Goal: Information Seeking & Learning: Learn about a topic

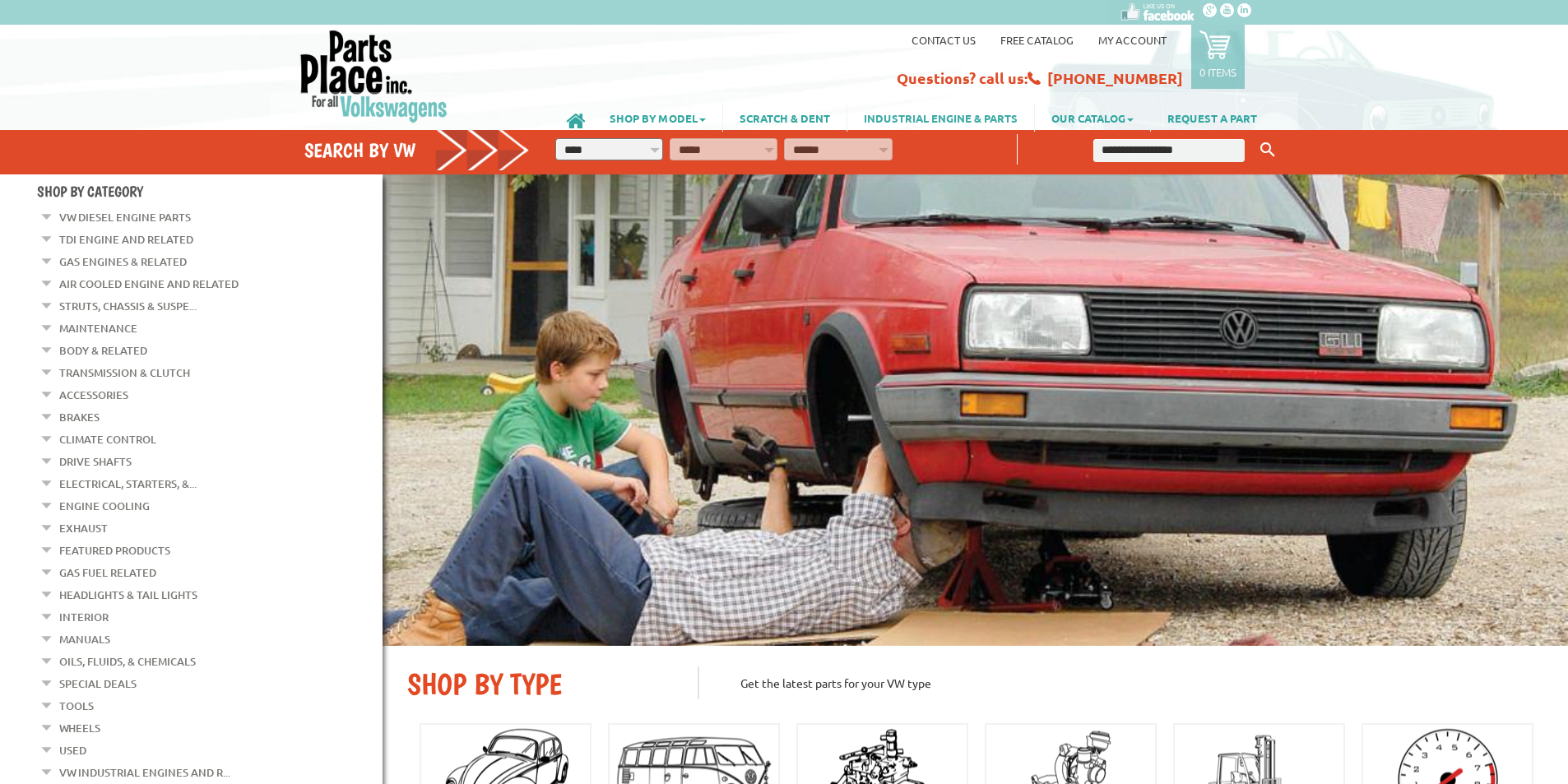
click at [913, 117] on link "INDUSTRIAL ENGINE & PARTS" at bounding box center [941, 117] width 187 height 28
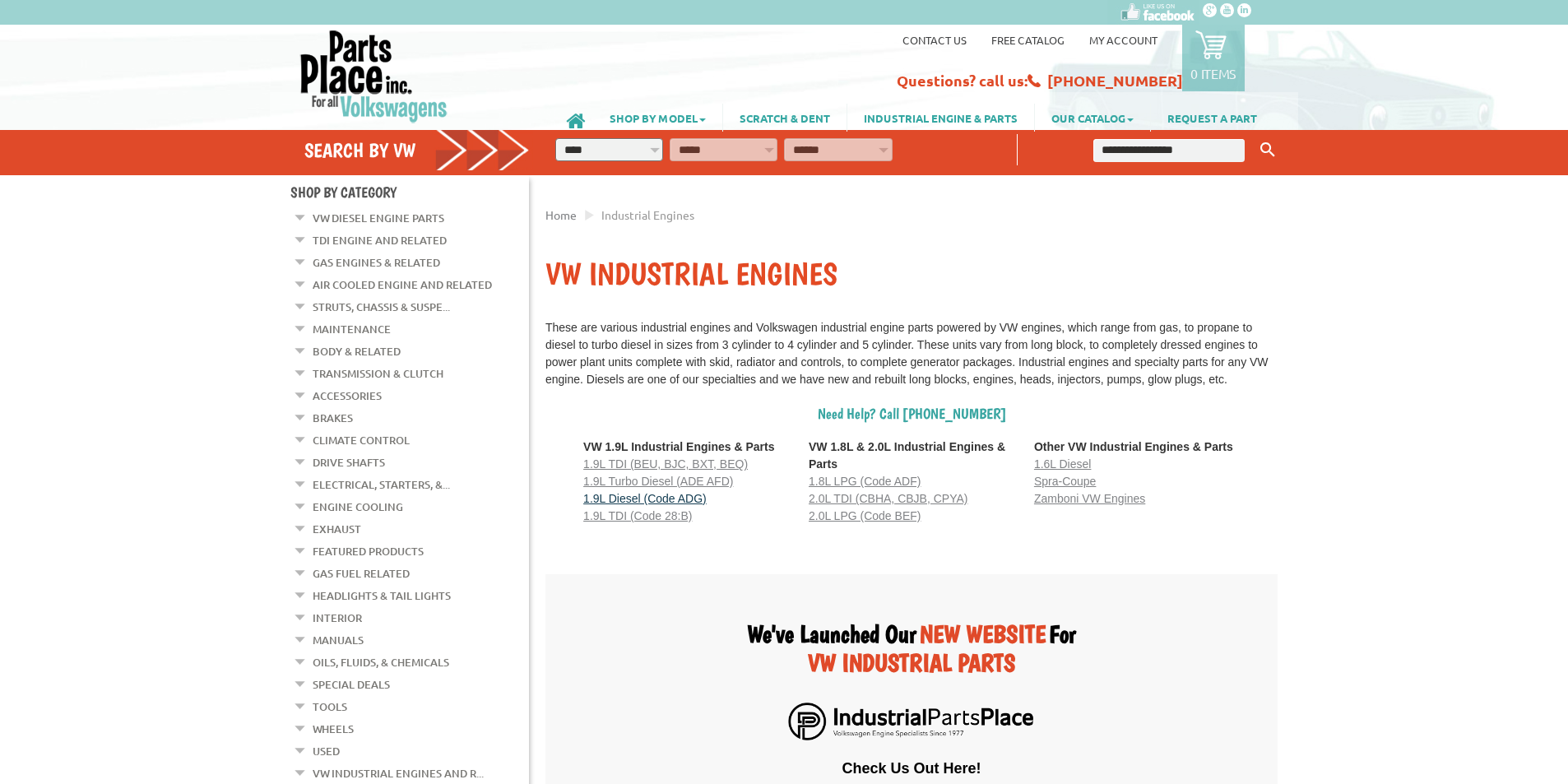
click at [656, 505] on span "1.9L Diesel (Code ADG)" at bounding box center [644, 497] width 124 height 13
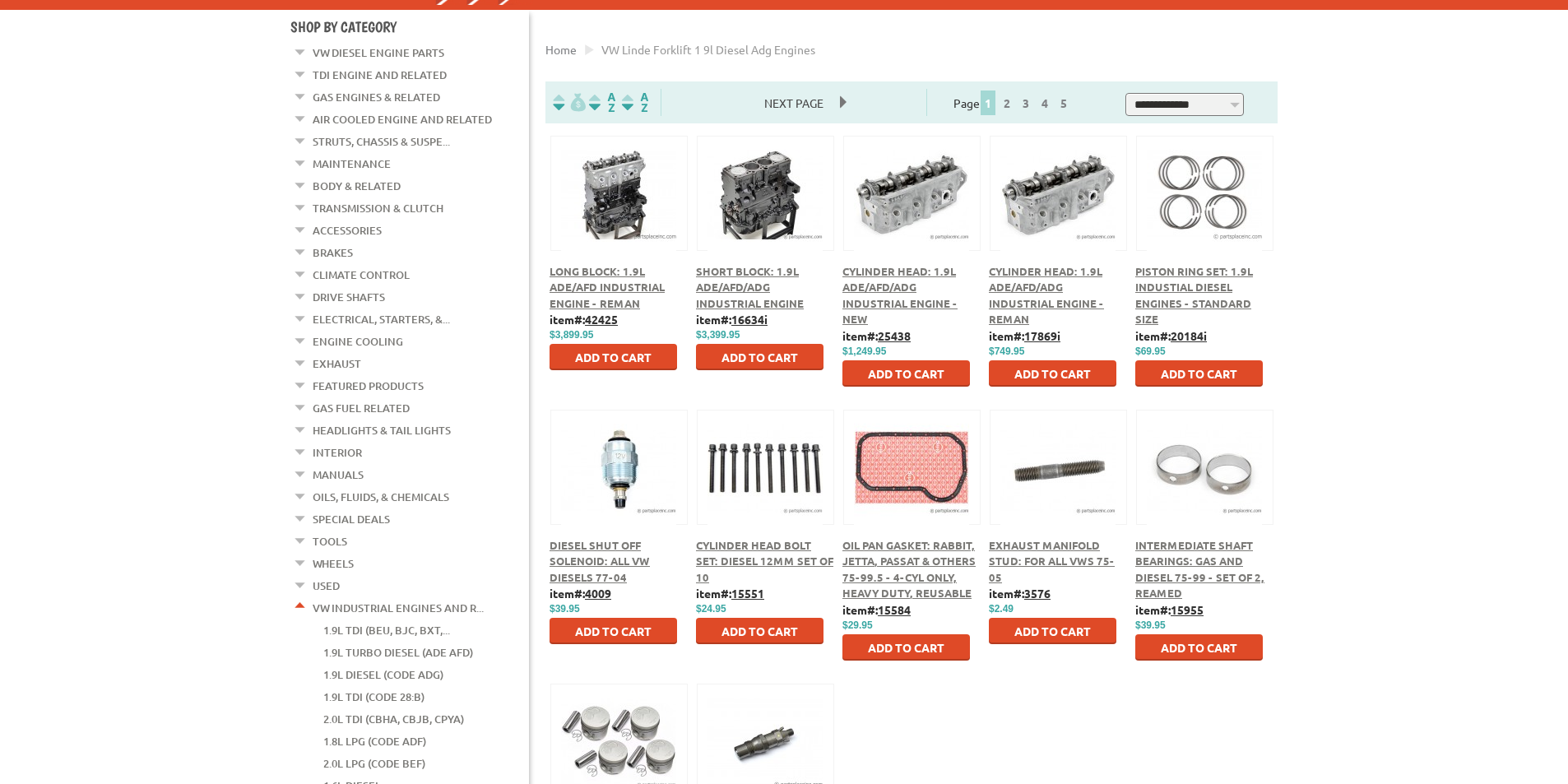
scroll to position [164, 0]
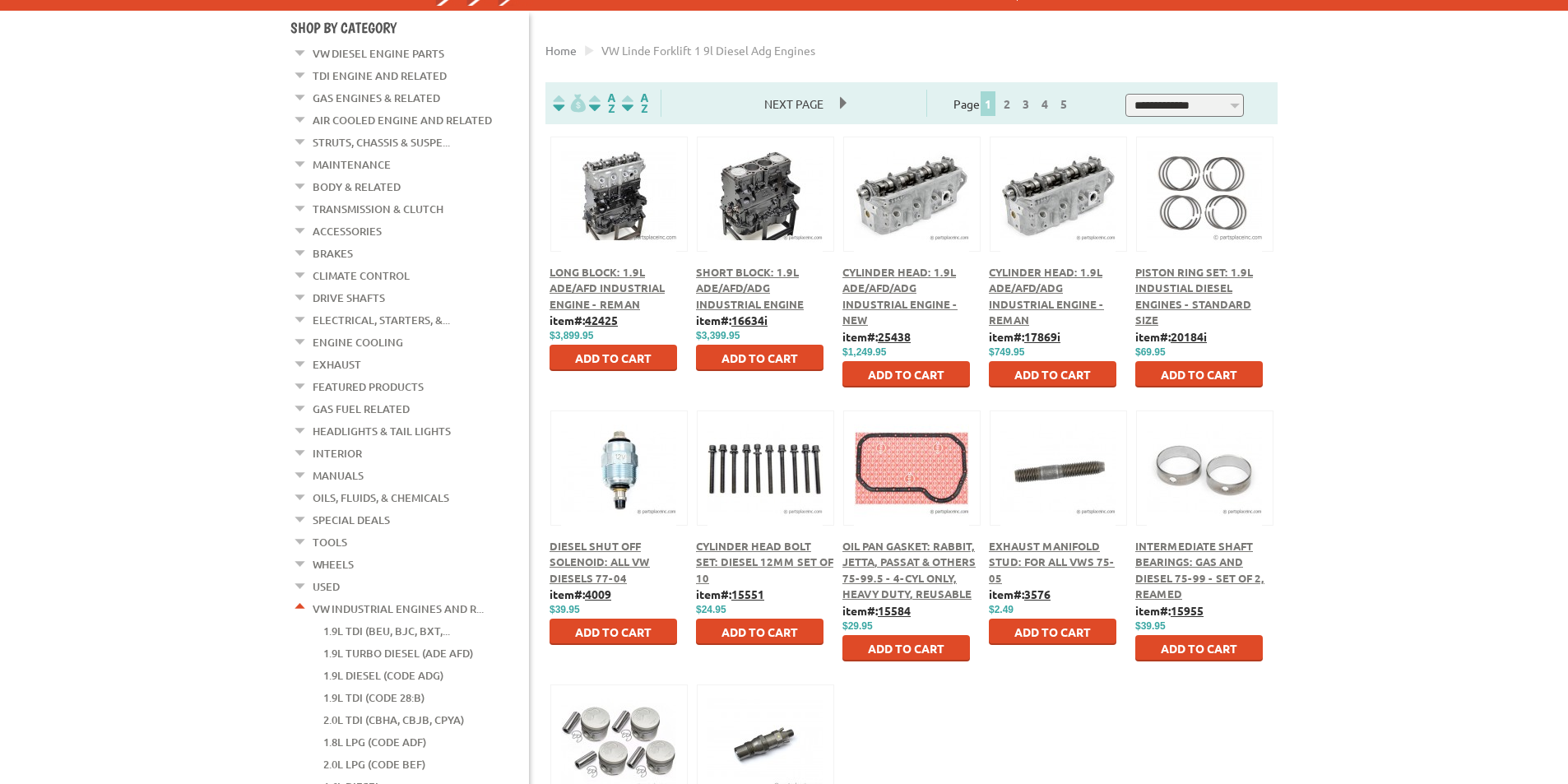
click at [731, 299] on span "Short Block: 1.9L ADE/AFD/ADG Industrial Engine" at bounding box center [750, 288] width 108 height 46
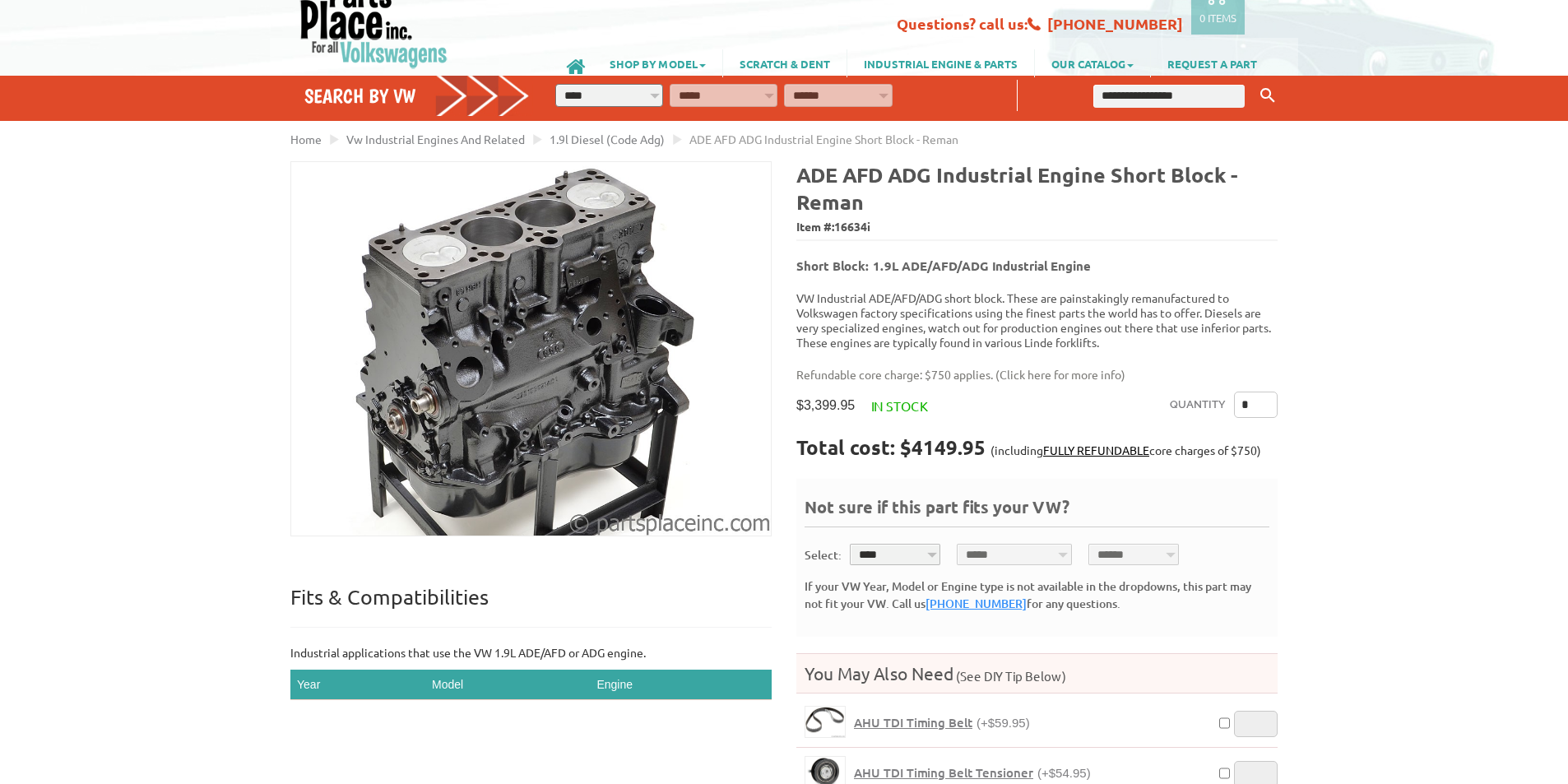
scroll to position [82, 0]
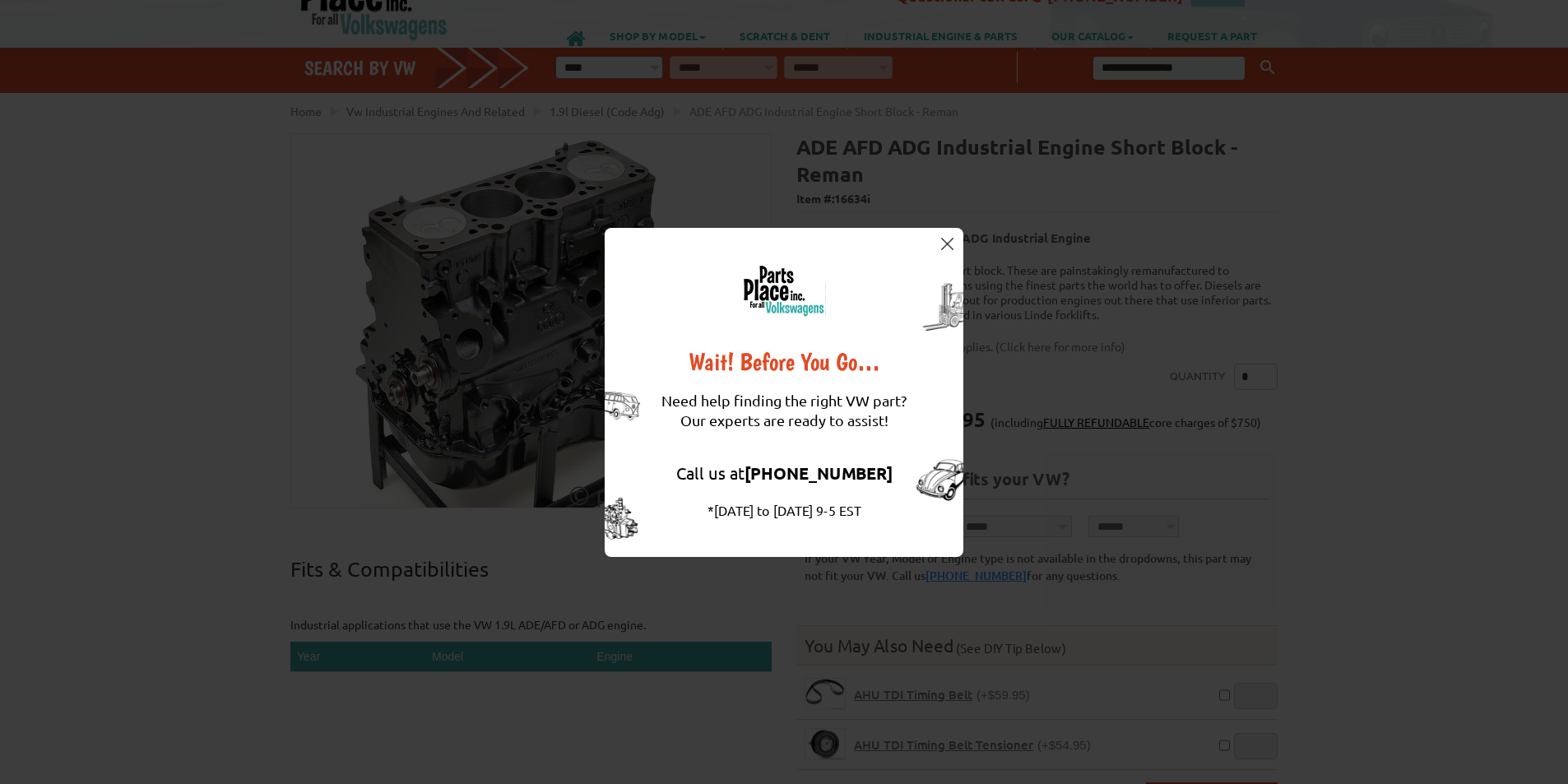
click at [949, 247] on img at bounding box center [947, 243] width 12 height 12
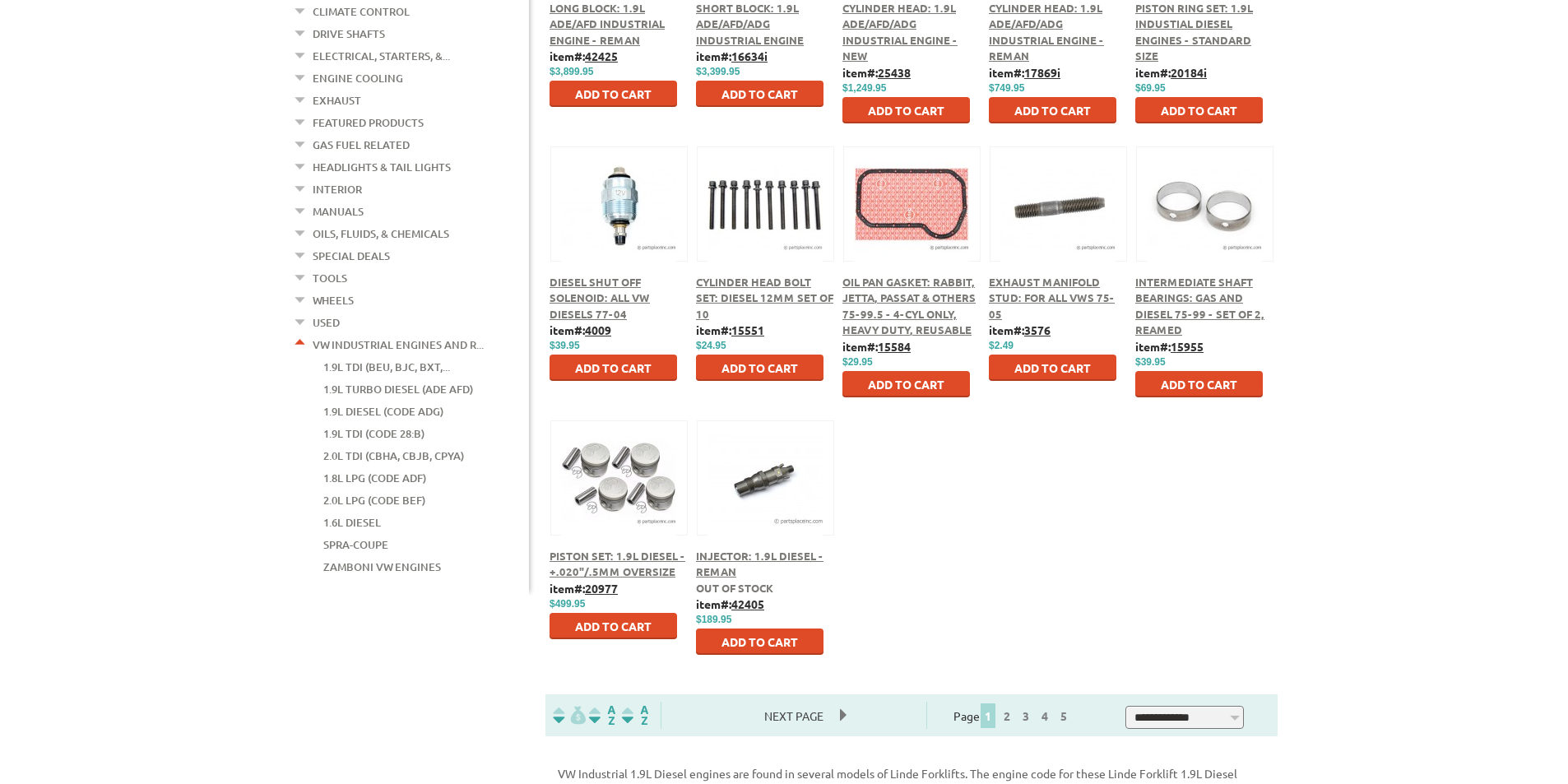
scroll to position [164, 0]
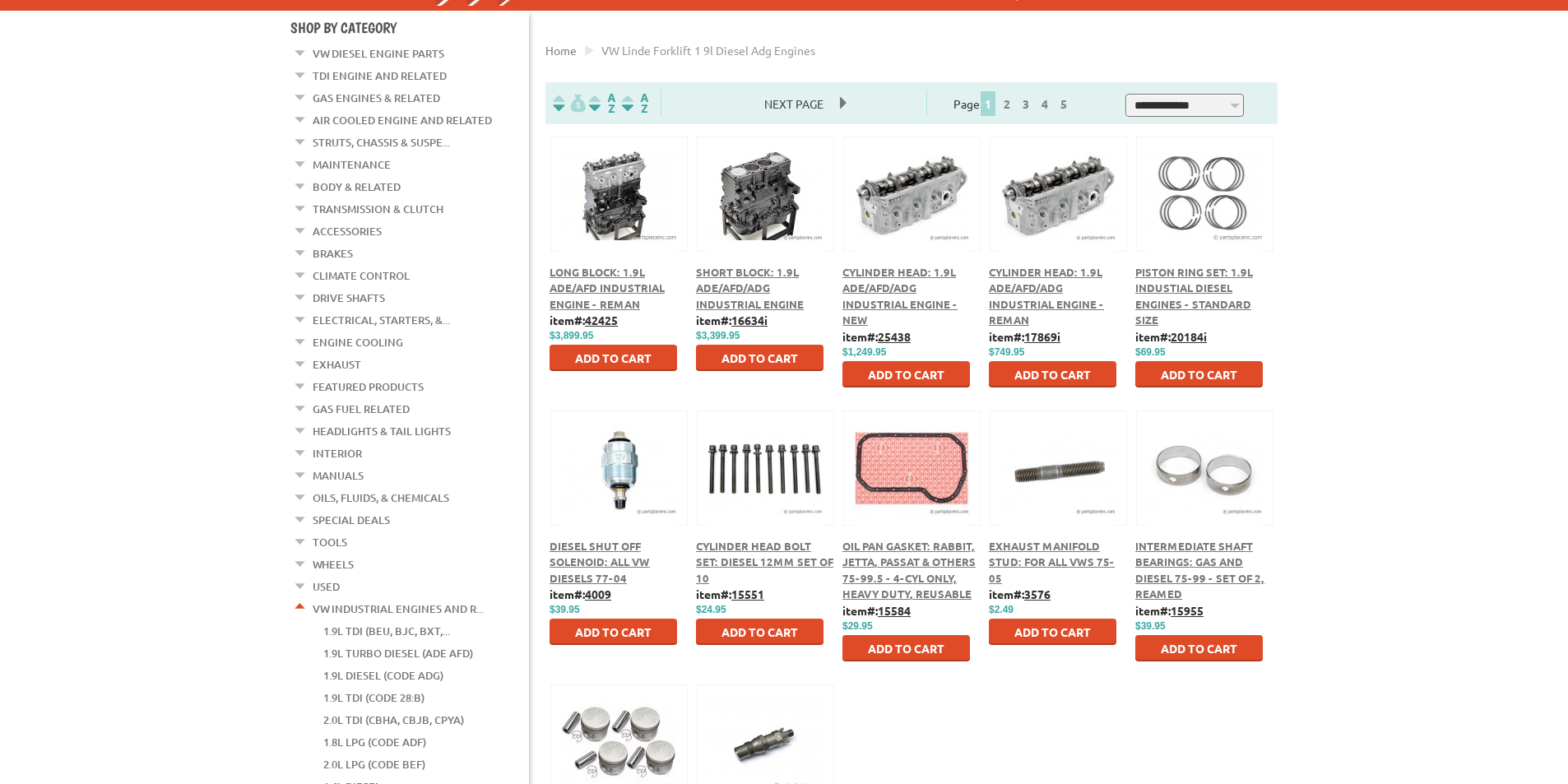
click at [1024, 287] on span "Cylinder Head: 1.9L ADE/AFD/ADG Industrial Engine - Reman" at bounding box center [1046, 296] width 115 height 62
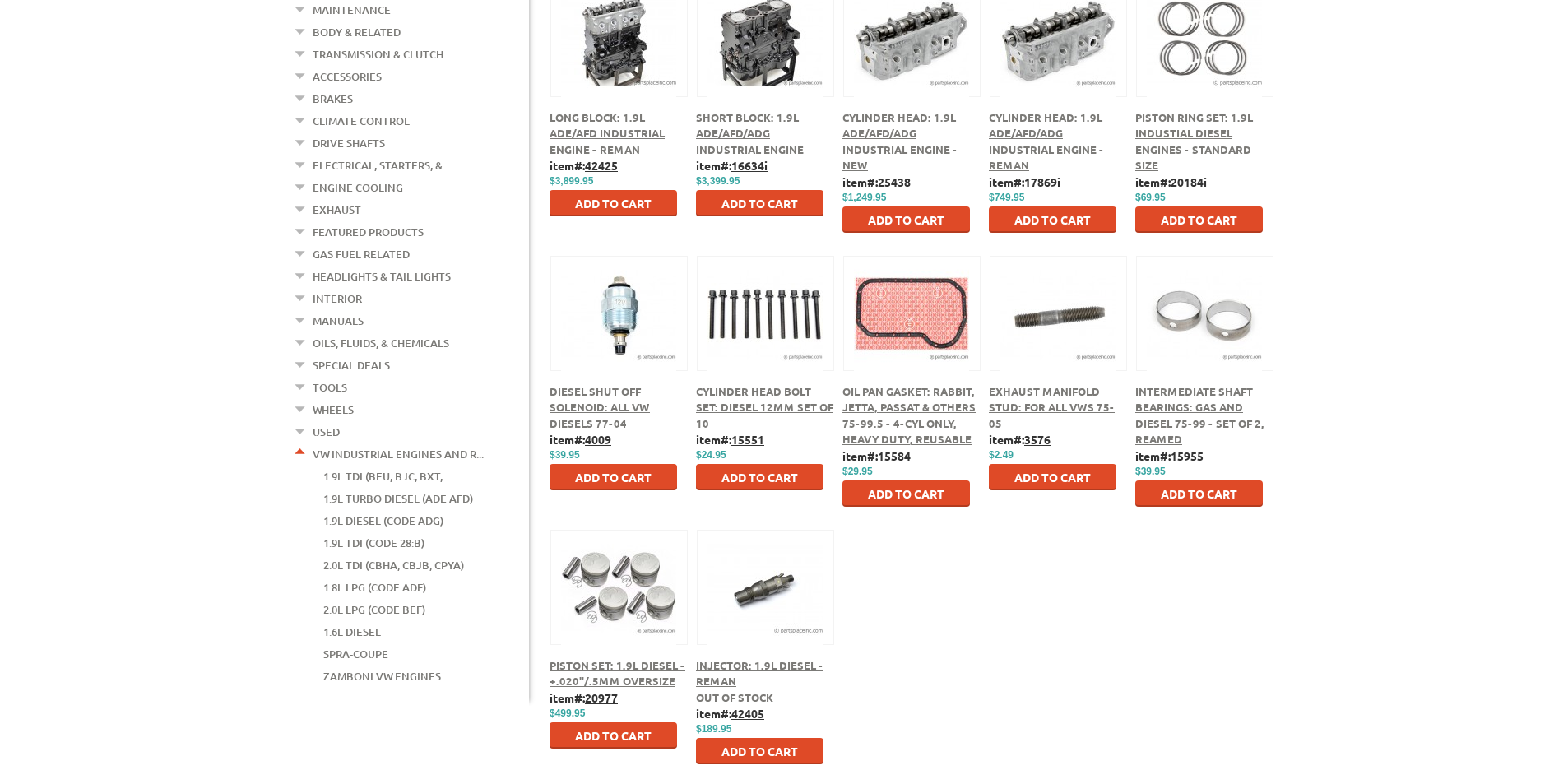
scroll to position [82, 0]
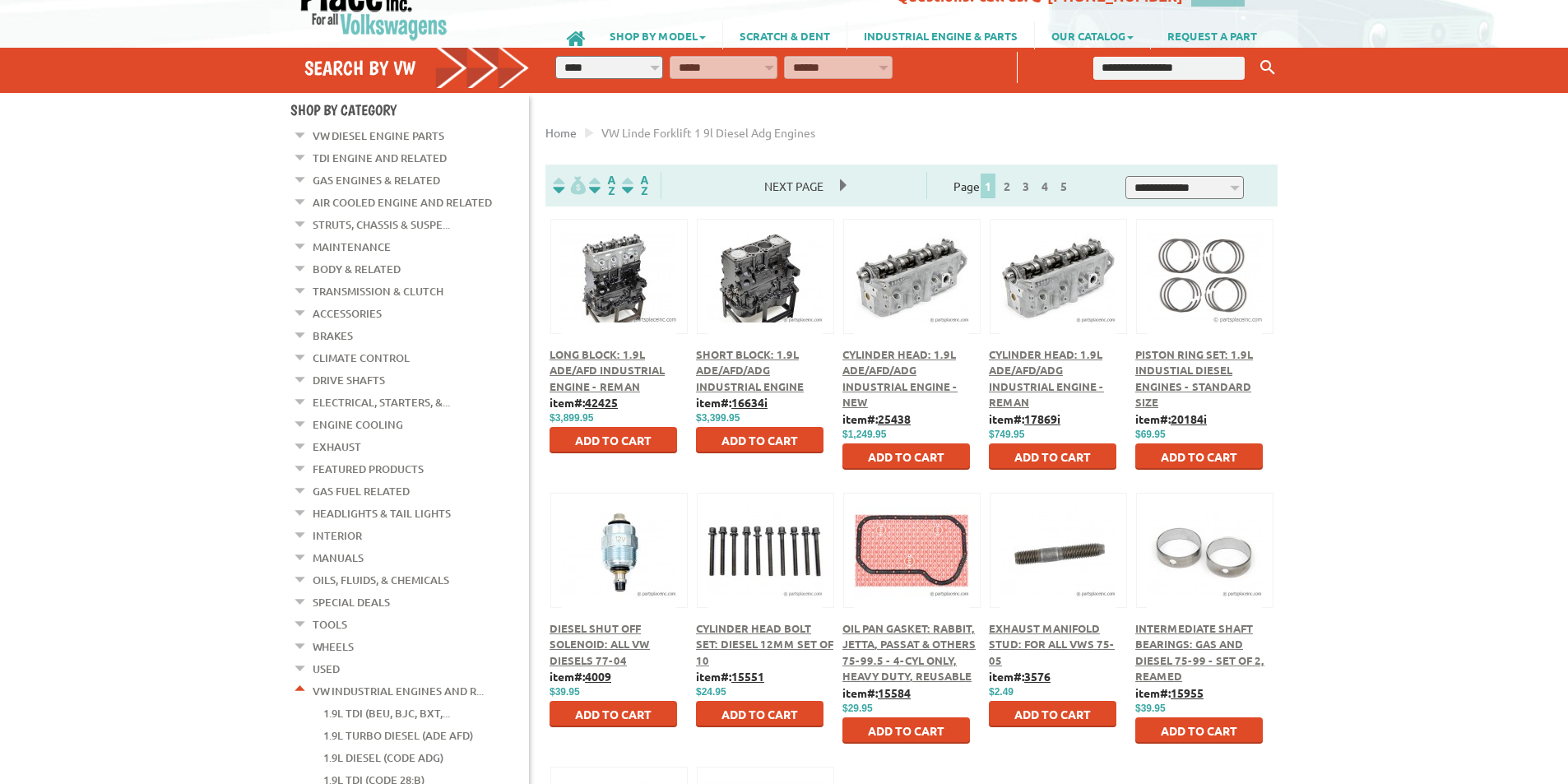
click at [733, 390] on span "Short Block: 1.9L ADE/AFD/ADG Industrial Engine" at bounding box center [750, 370] width 108 height 46
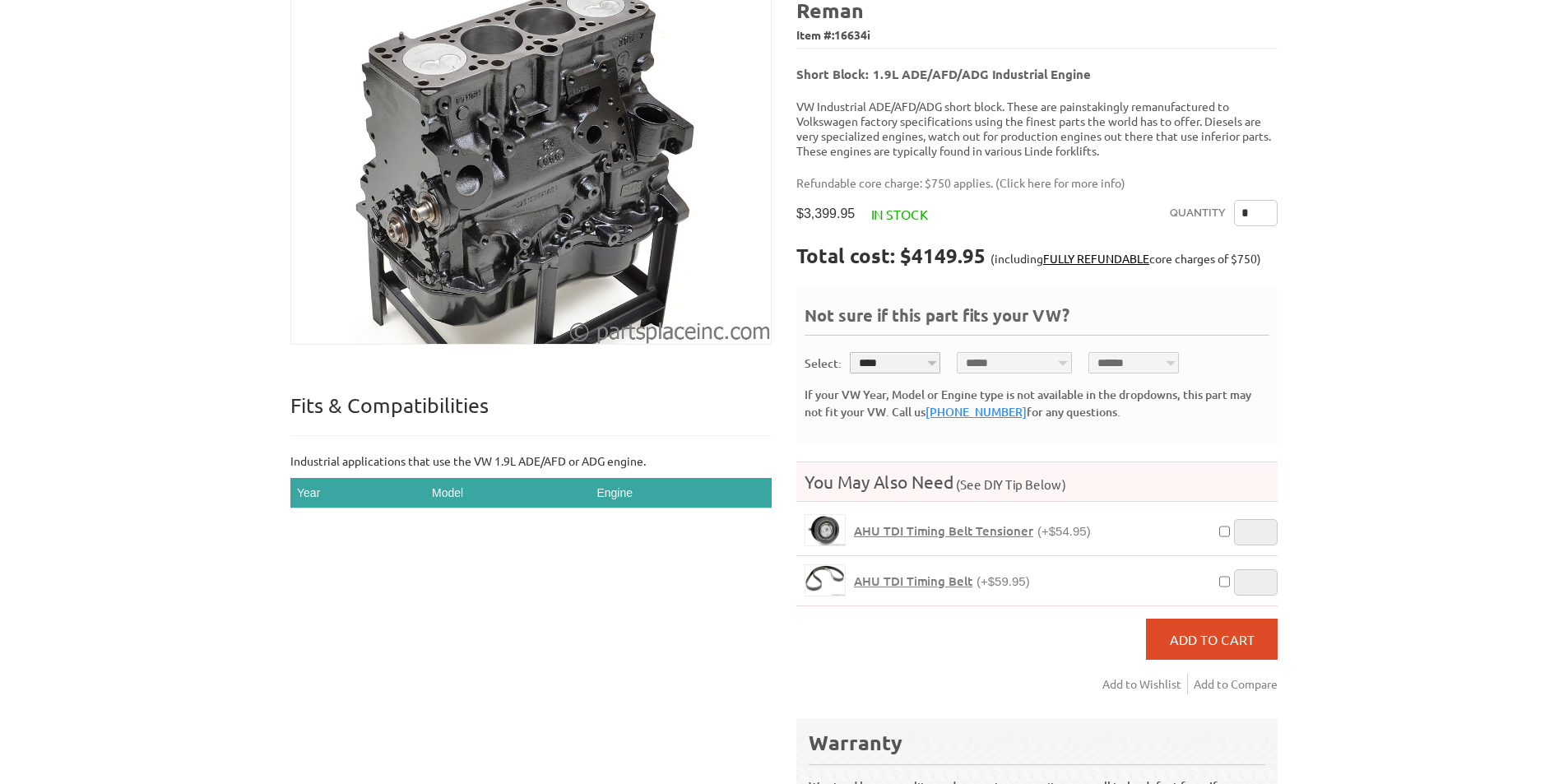
scroll to position [247, 0]
click at [92, 340] on div "VW Diesel Engine Parts Diesel Cylinder Heads and Parts Diesel Timing Belts, Ten…" at bounding box center [784, 395] width 1568 height 1284
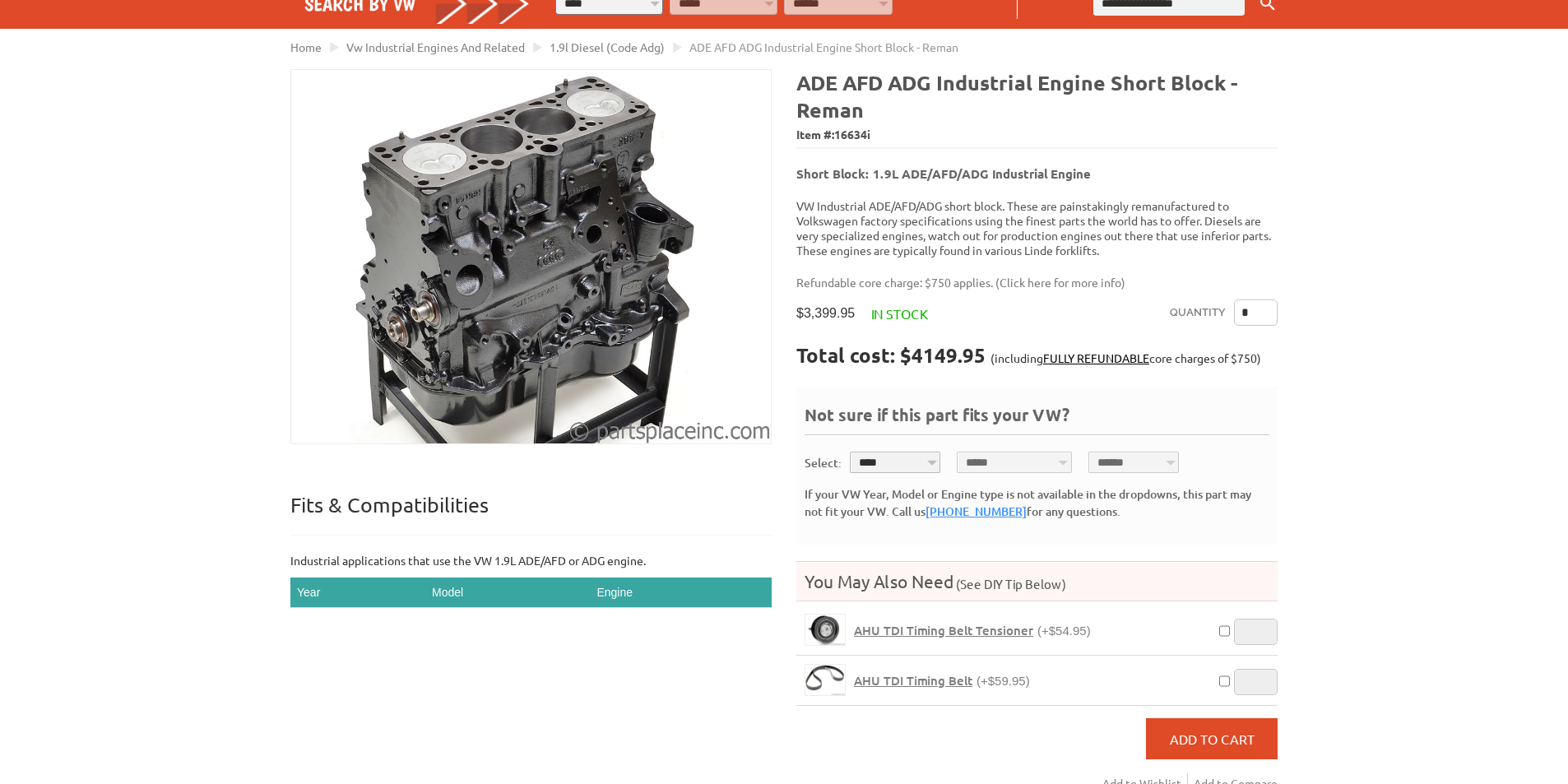
scroll to position [0, 0]
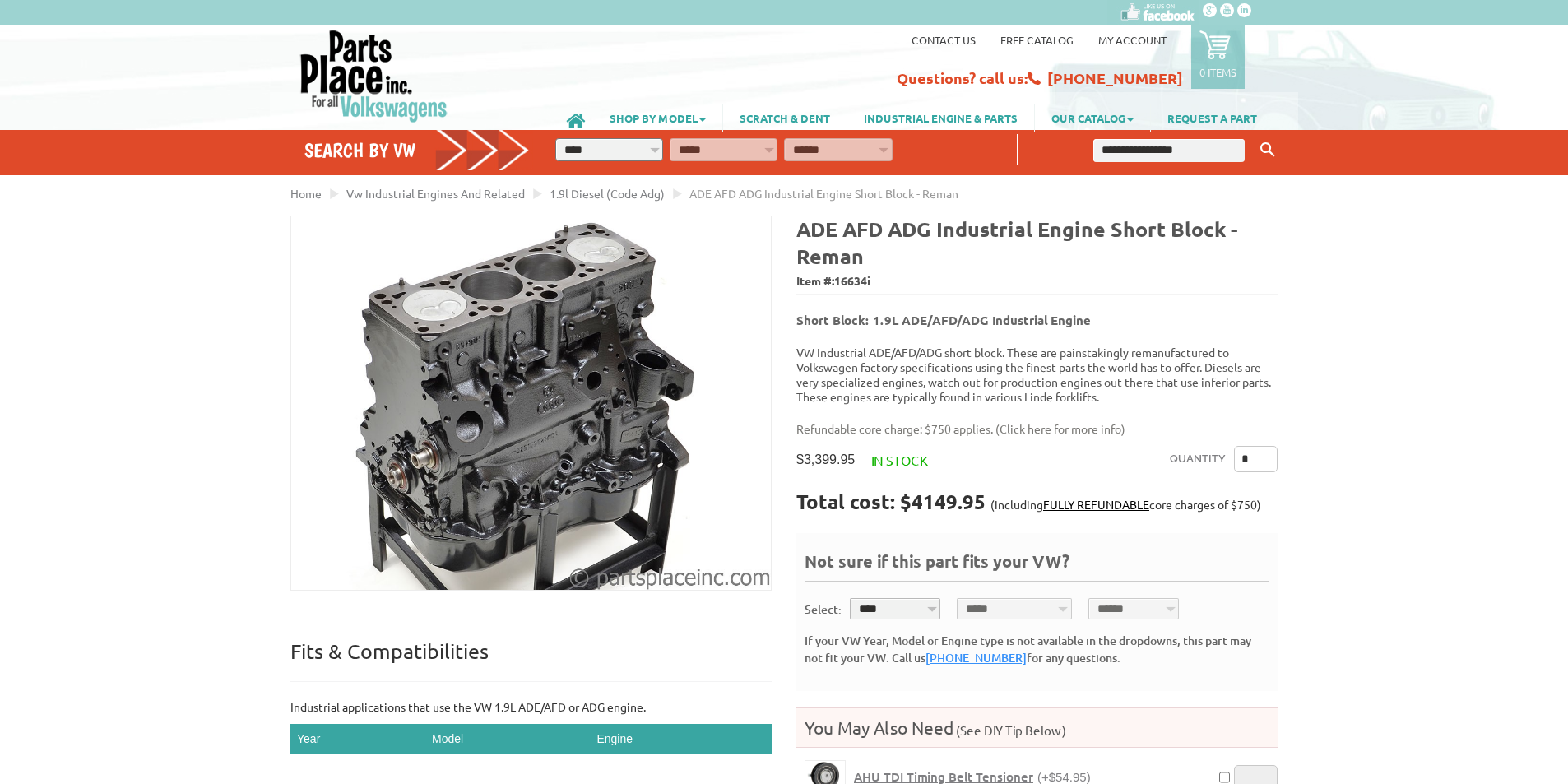
click at [67, 432] on div "VW Diesel Engine Parts Diesel Cylinder Heads and Parts Diesel Timing Belts, Ten…" at bounding box center [784, 642] width 1568 height 1284
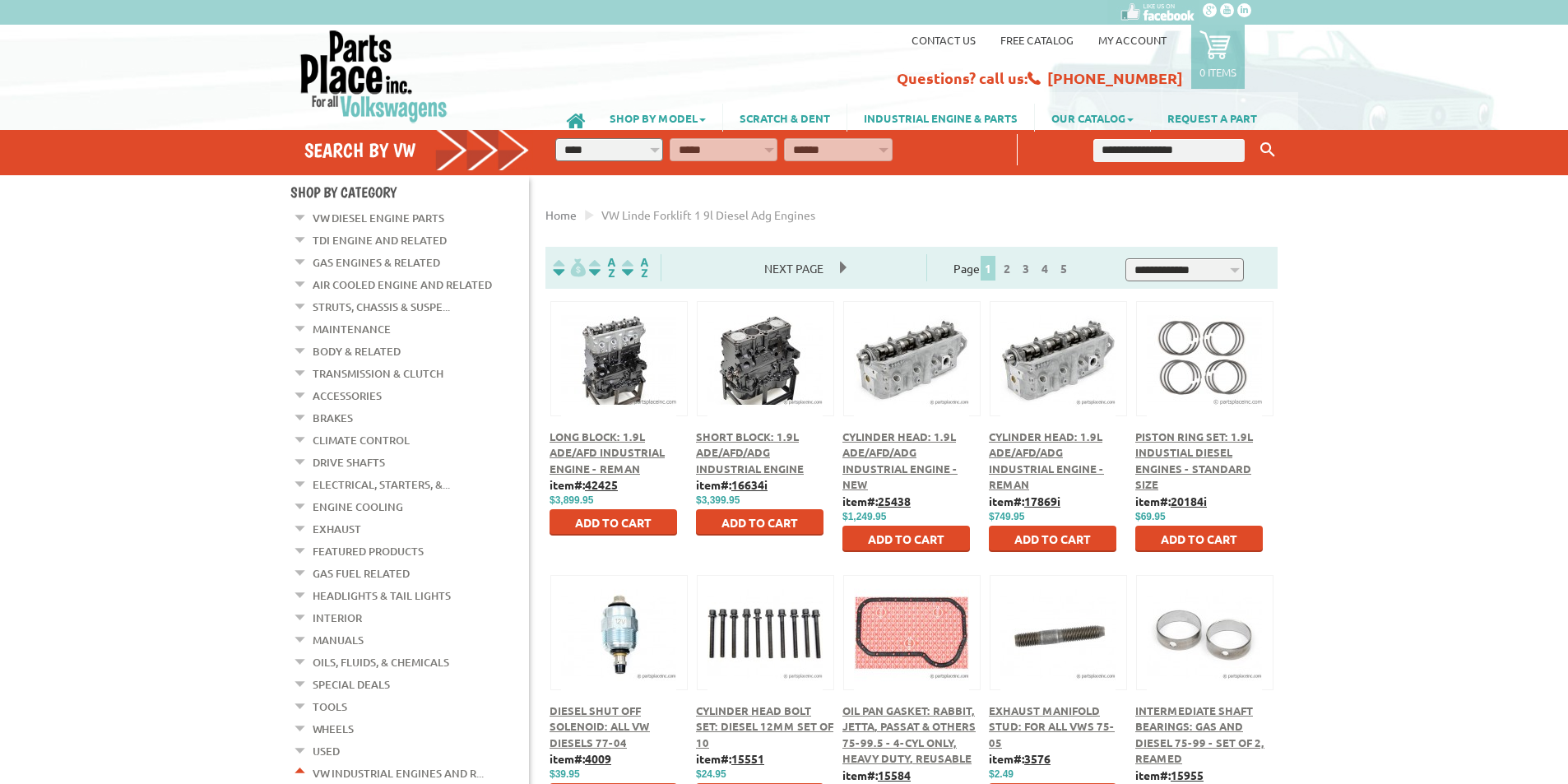
scroll to position [82, 0]
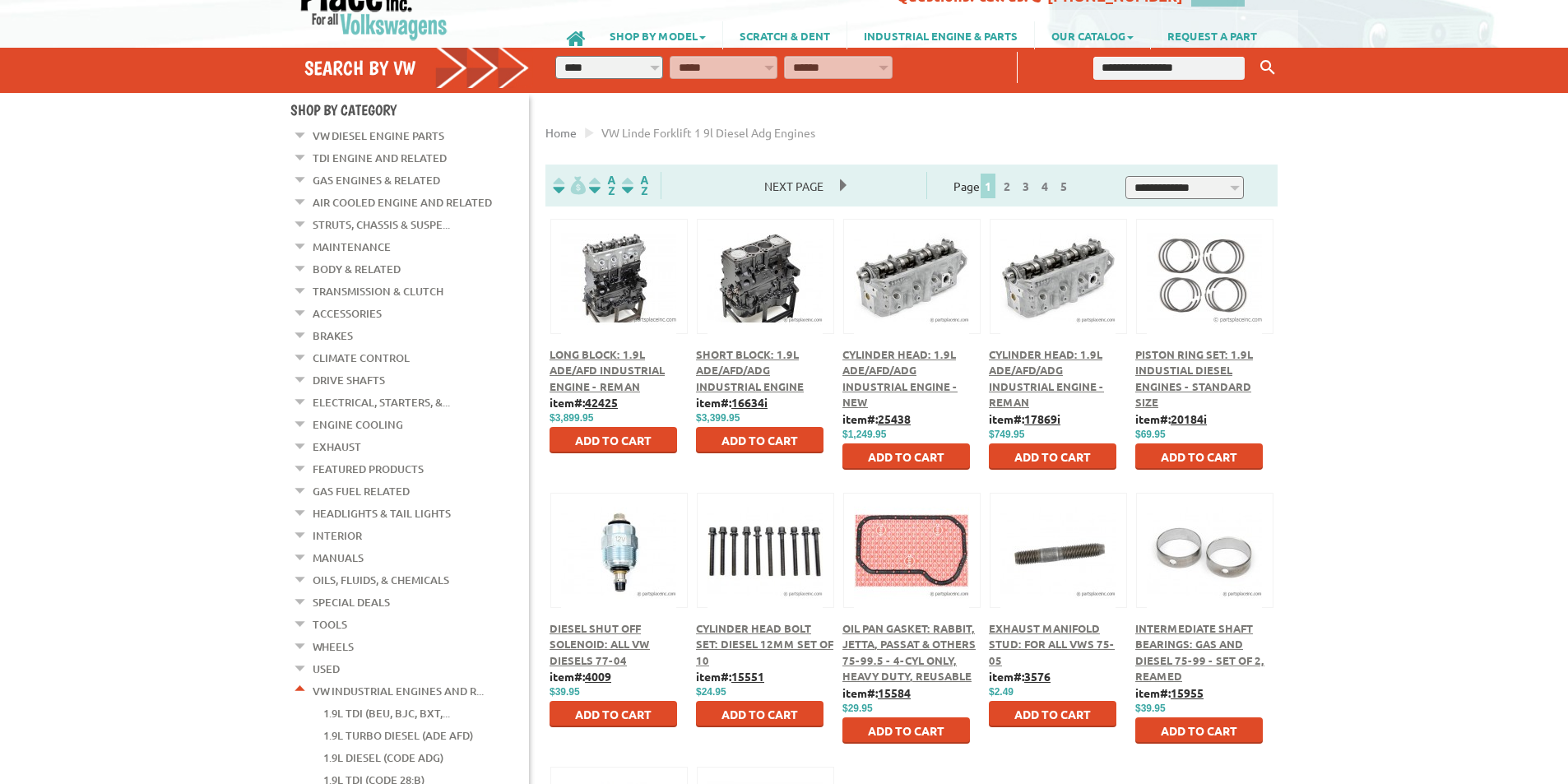
click at [902, 383] on span "Cylinder Head: 1.9L ADE/AFD/ADG Industrial Engine - New" at bounding box center [899, 378] width 115 height 62
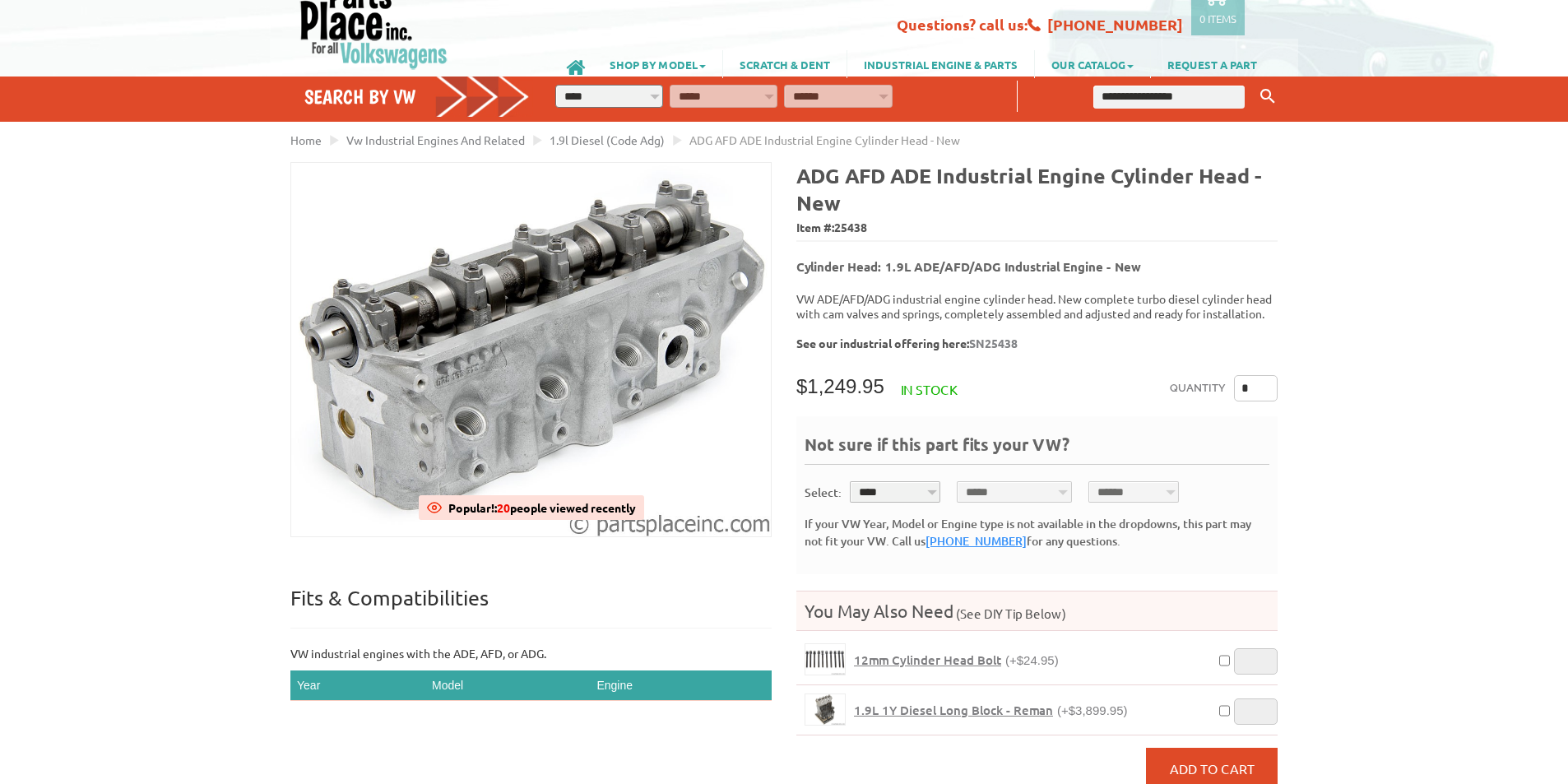
scroll to position [82, 0]
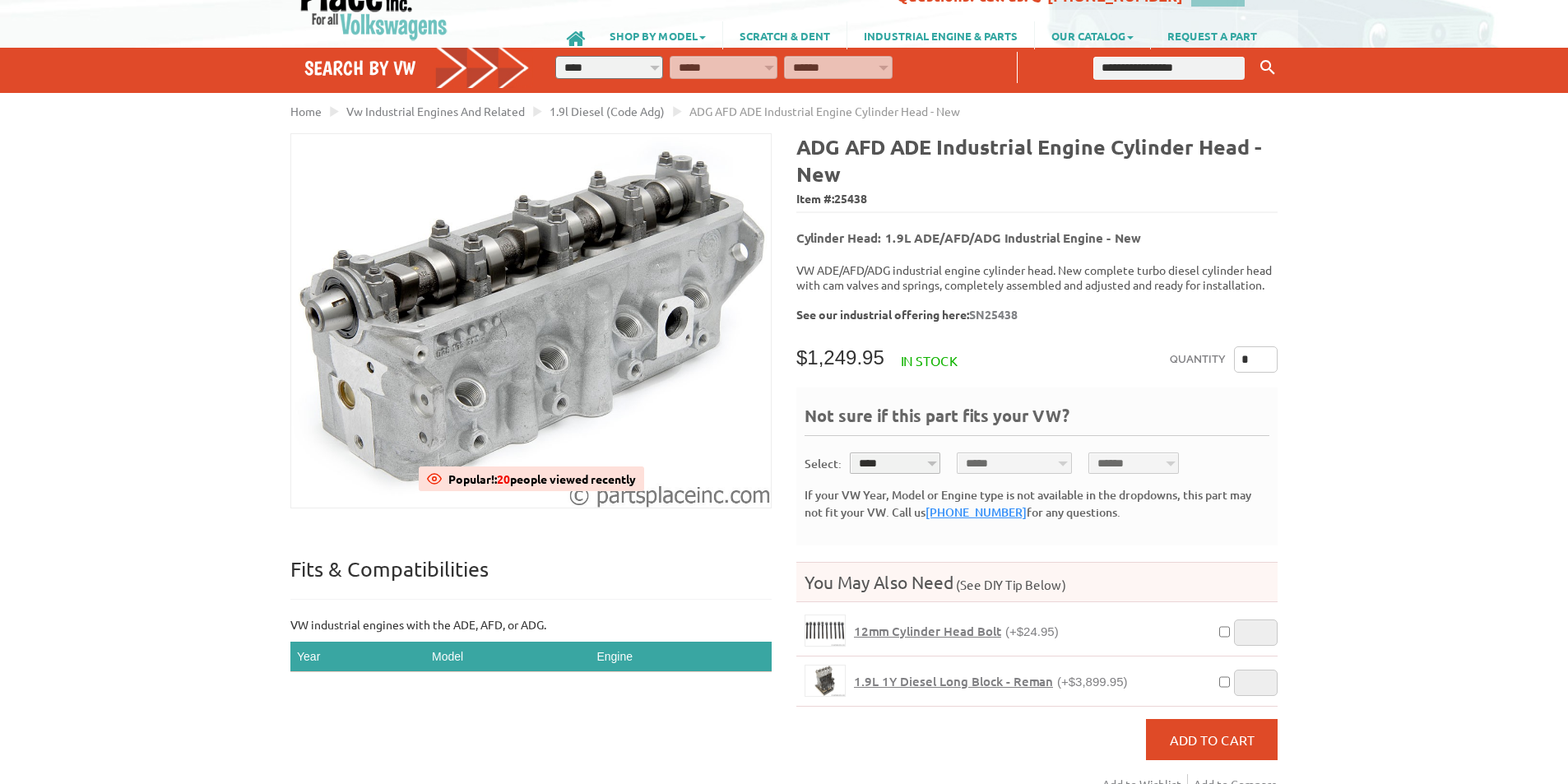
click at [935, 673] on span "1.9L 1Y Diesel Long Block - Reman" at bounding box center [953, 680] width 199 height 16
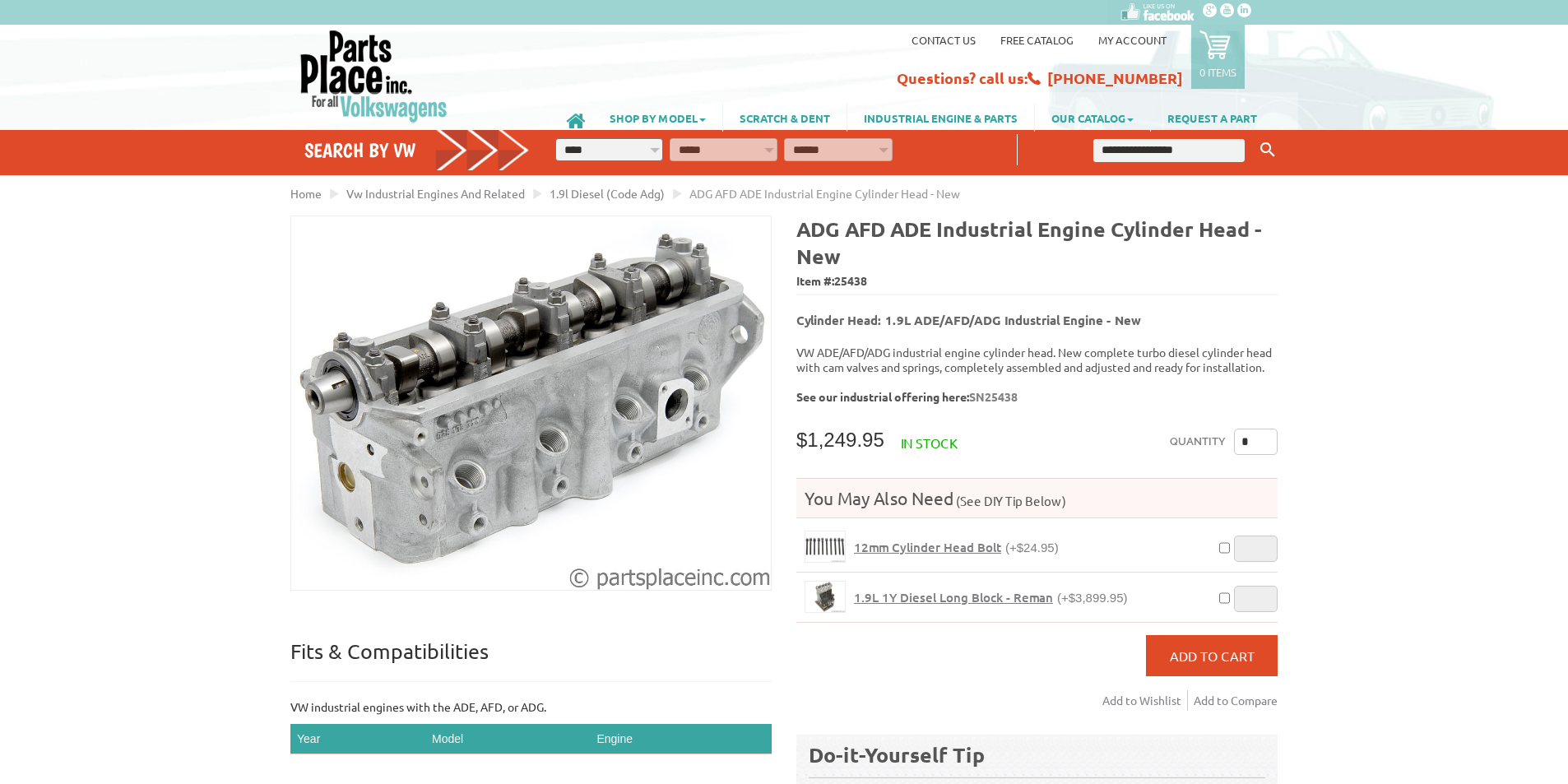
scroll to position [82, 0]
